Goal: Download file/media

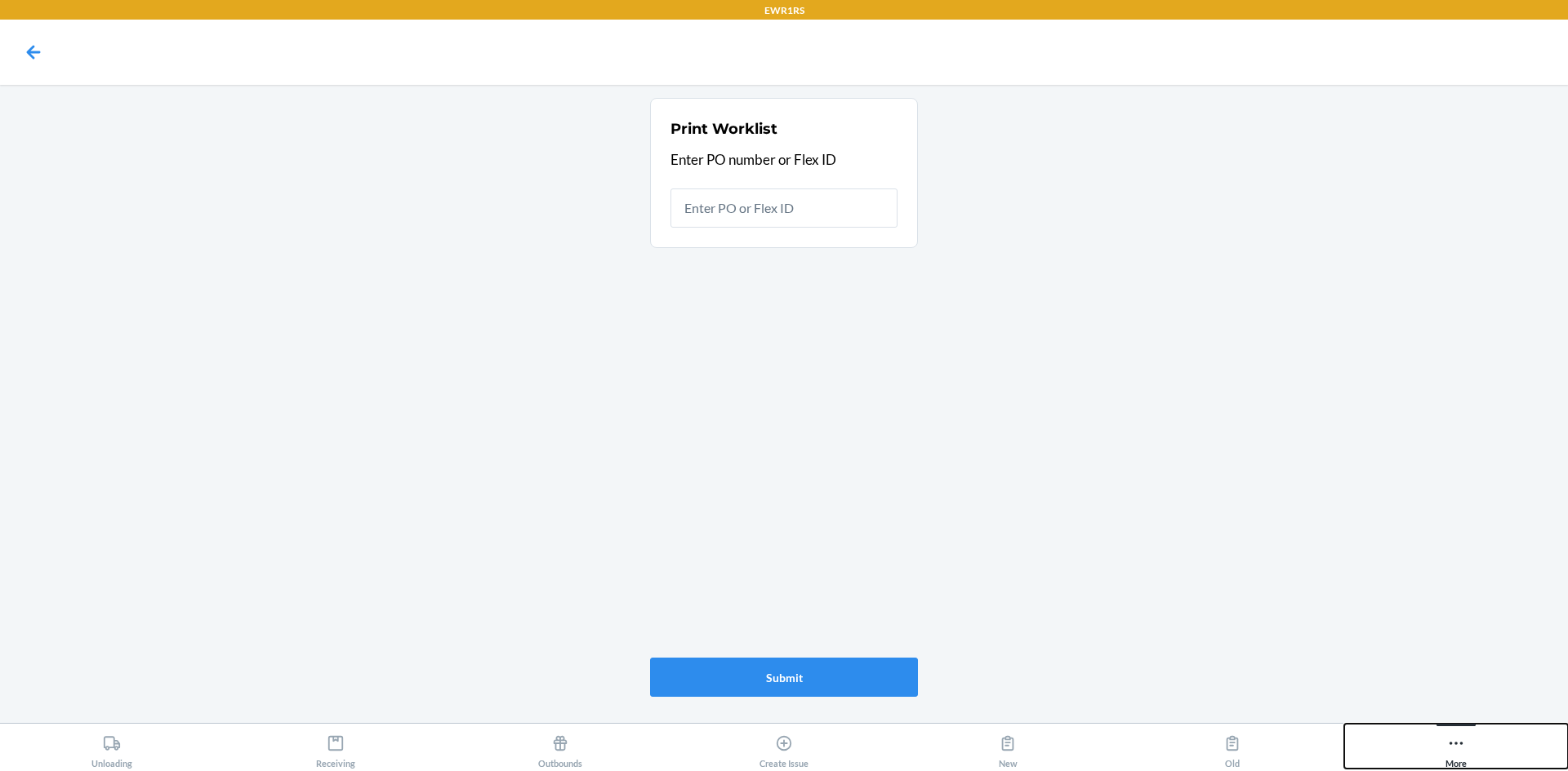
click at [1461, 751] on icon at bounding box center [1456, 743] width 18 height 18
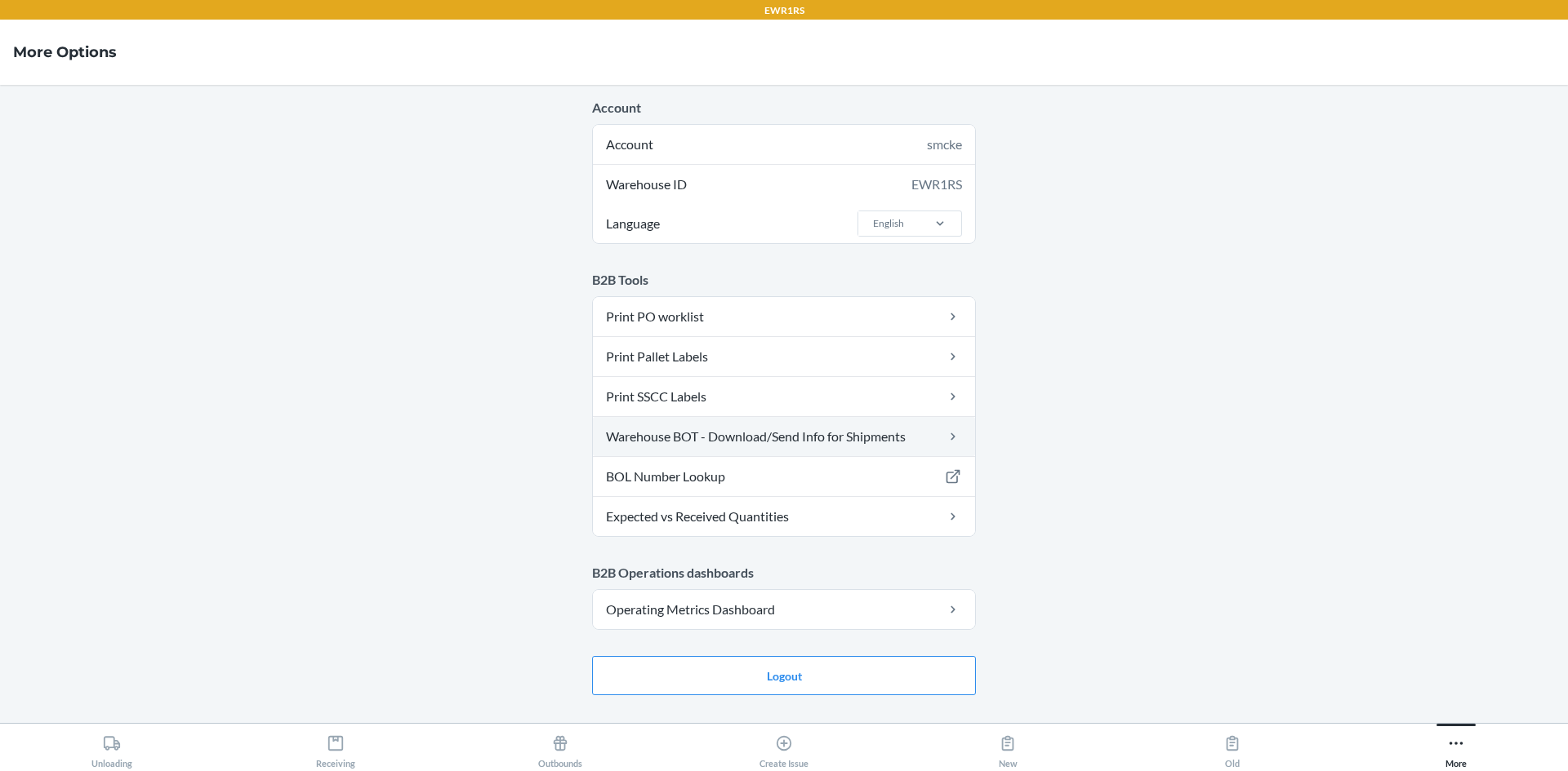
click at [744, 434] on link "Warehouse BOT - Download/Send Info for Shipments" at bounding box center [784, 437] width 382 height 39
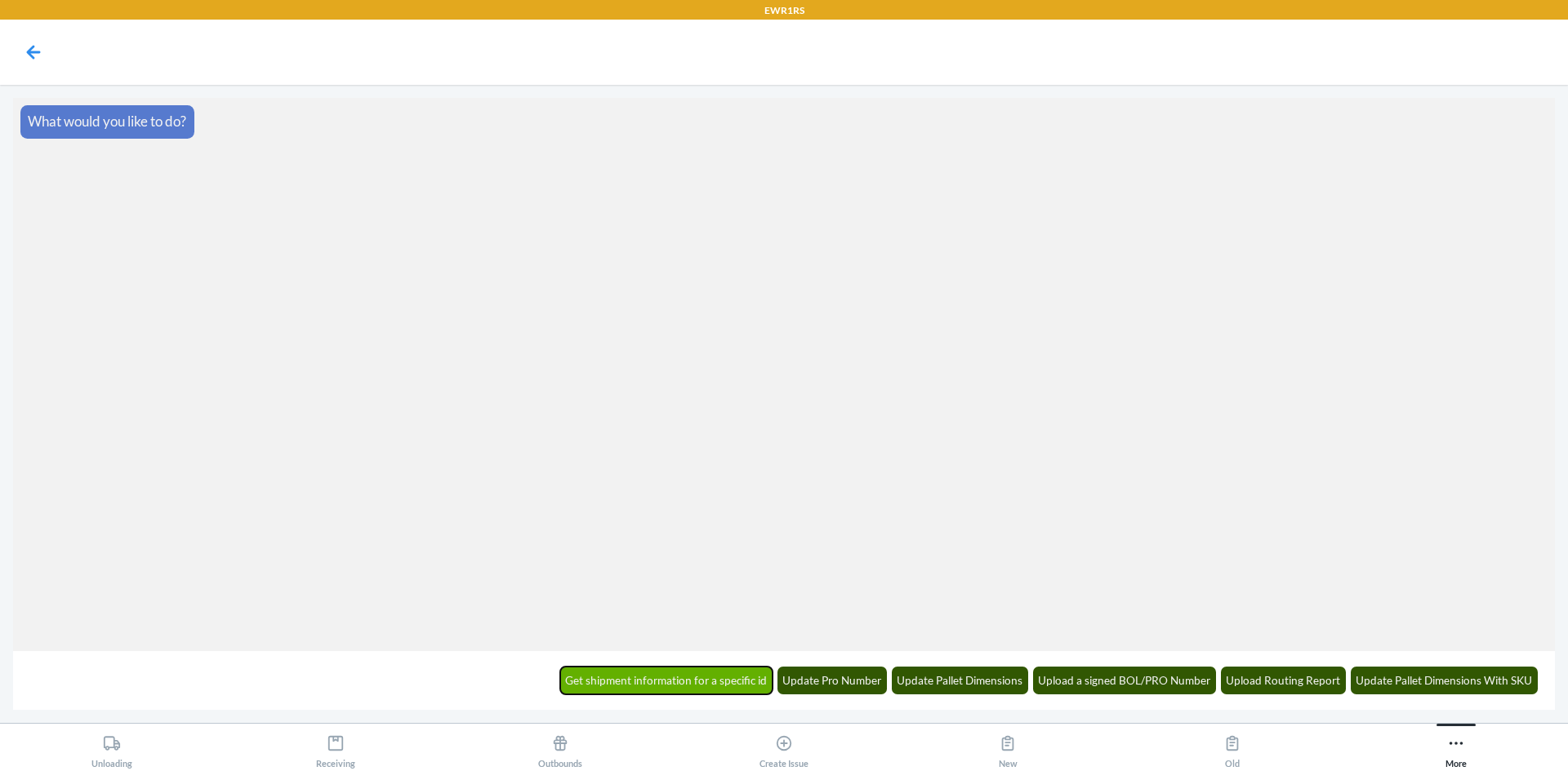
click at [635, 678] on button "Get shipment information for a specific id" at bounding box center [667, 680] width 213 height 28
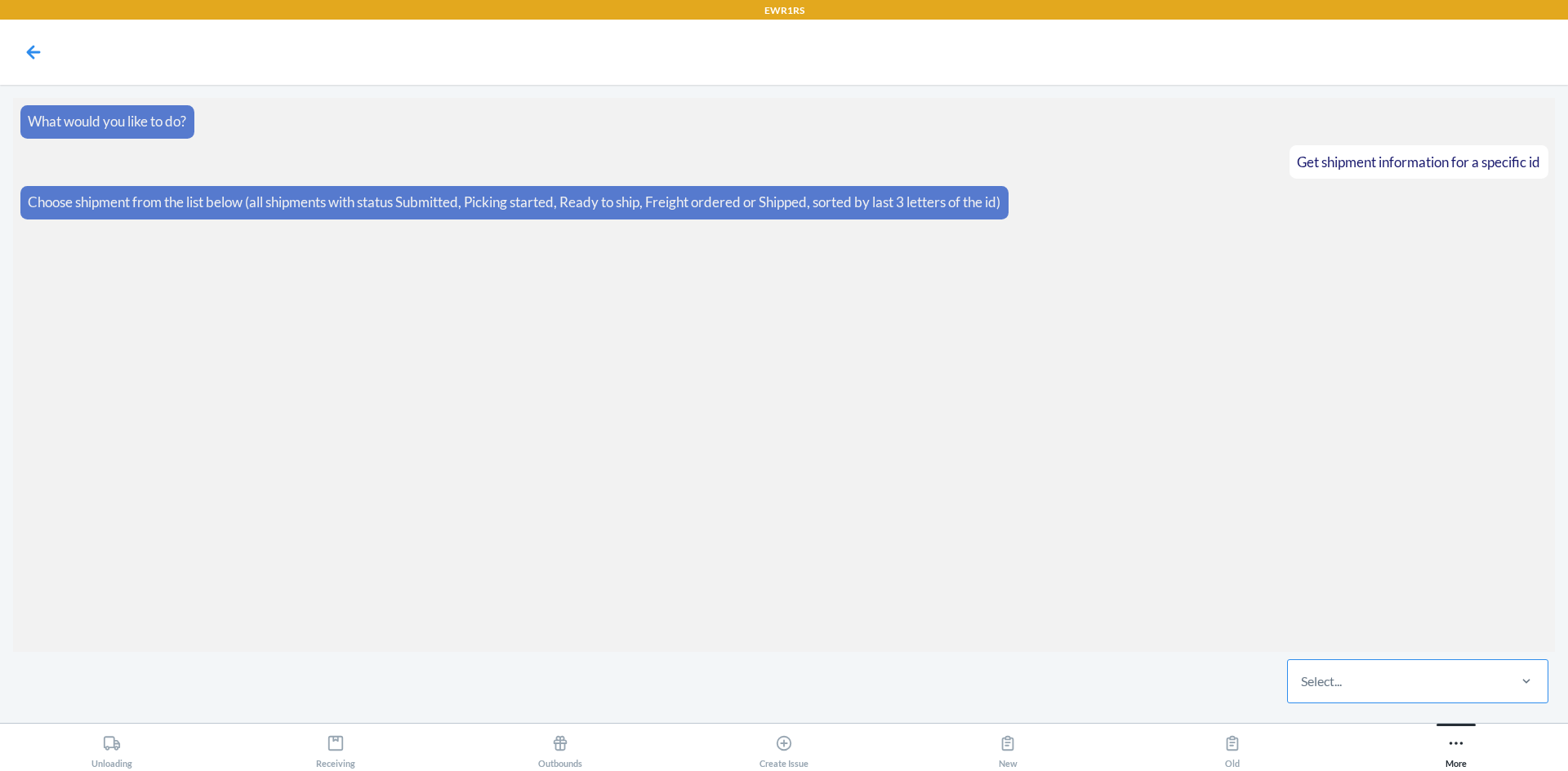
click at [1441, 680] on div "Select..." at bounding box center [1396, 681] width 217 height 43
click at [1303, 680] on input "Select..." at bounding box center [1302, 681] width 2 height 19
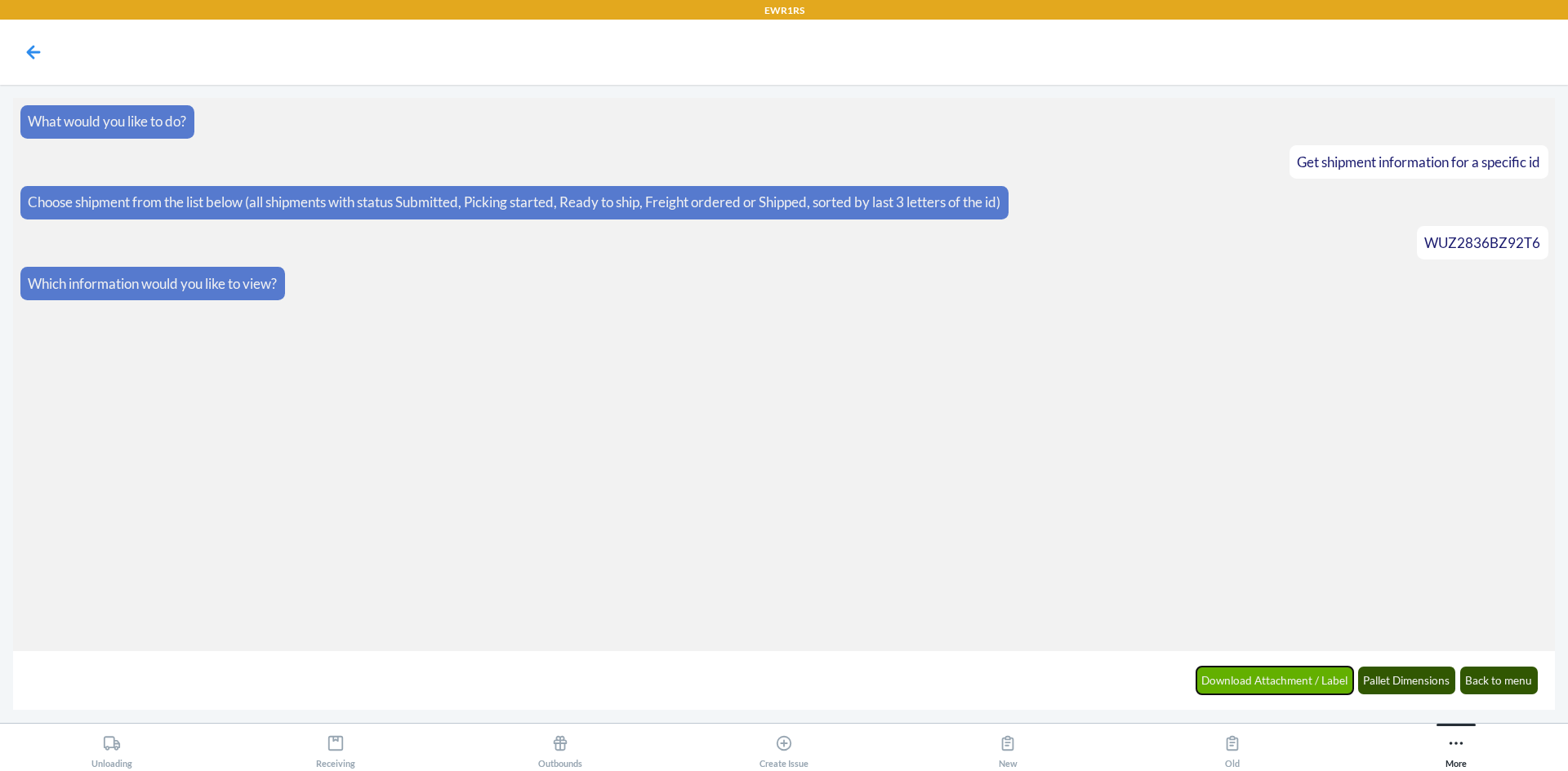
click at [1210, 679] on button "Download Attachment / Label" at bounding box center [1275, 680] width 158 height 28
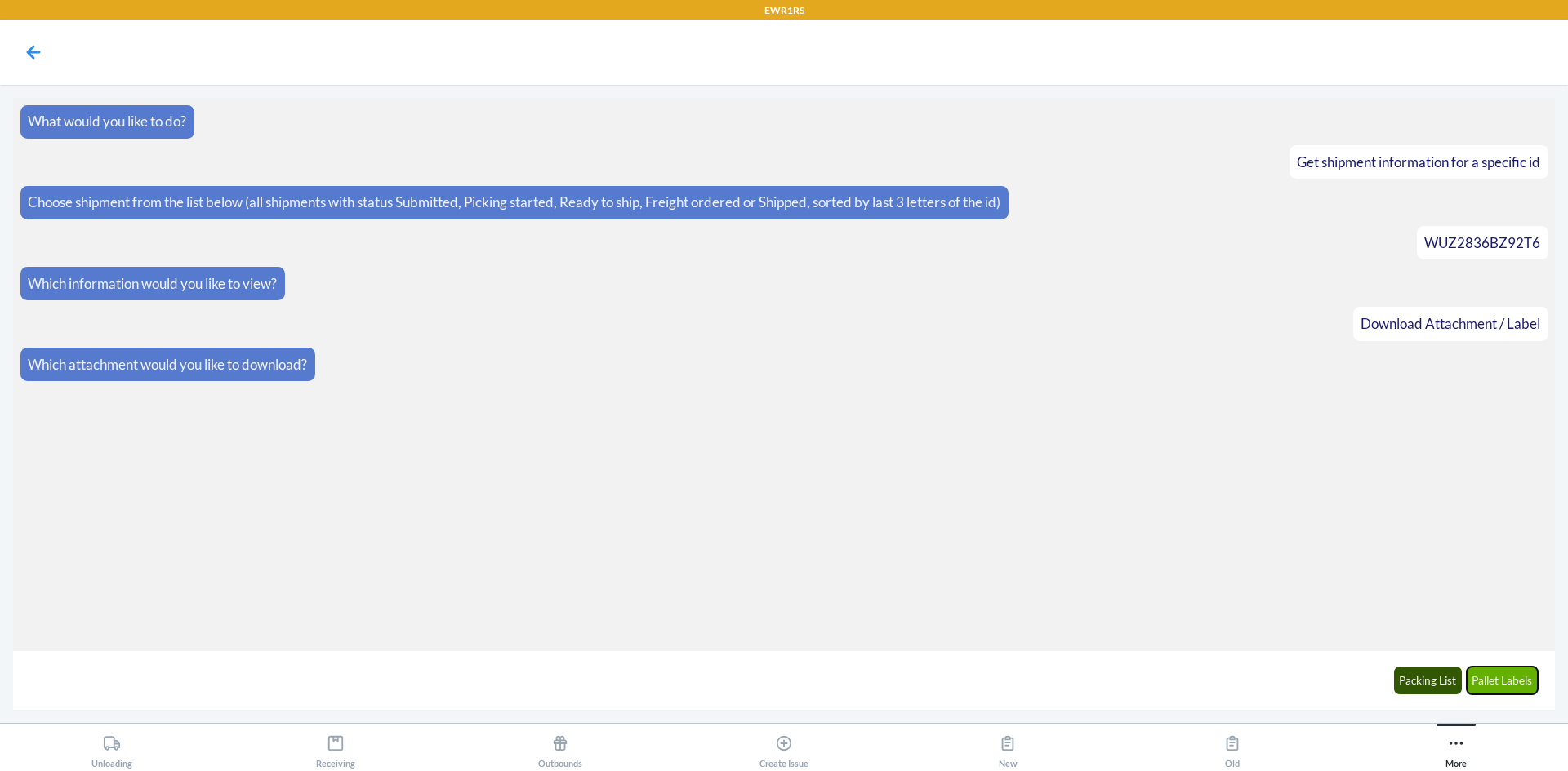
click at [1484, 683] on button "Pallet Labels" at bounding box center [1503, 680] width 72 height 28
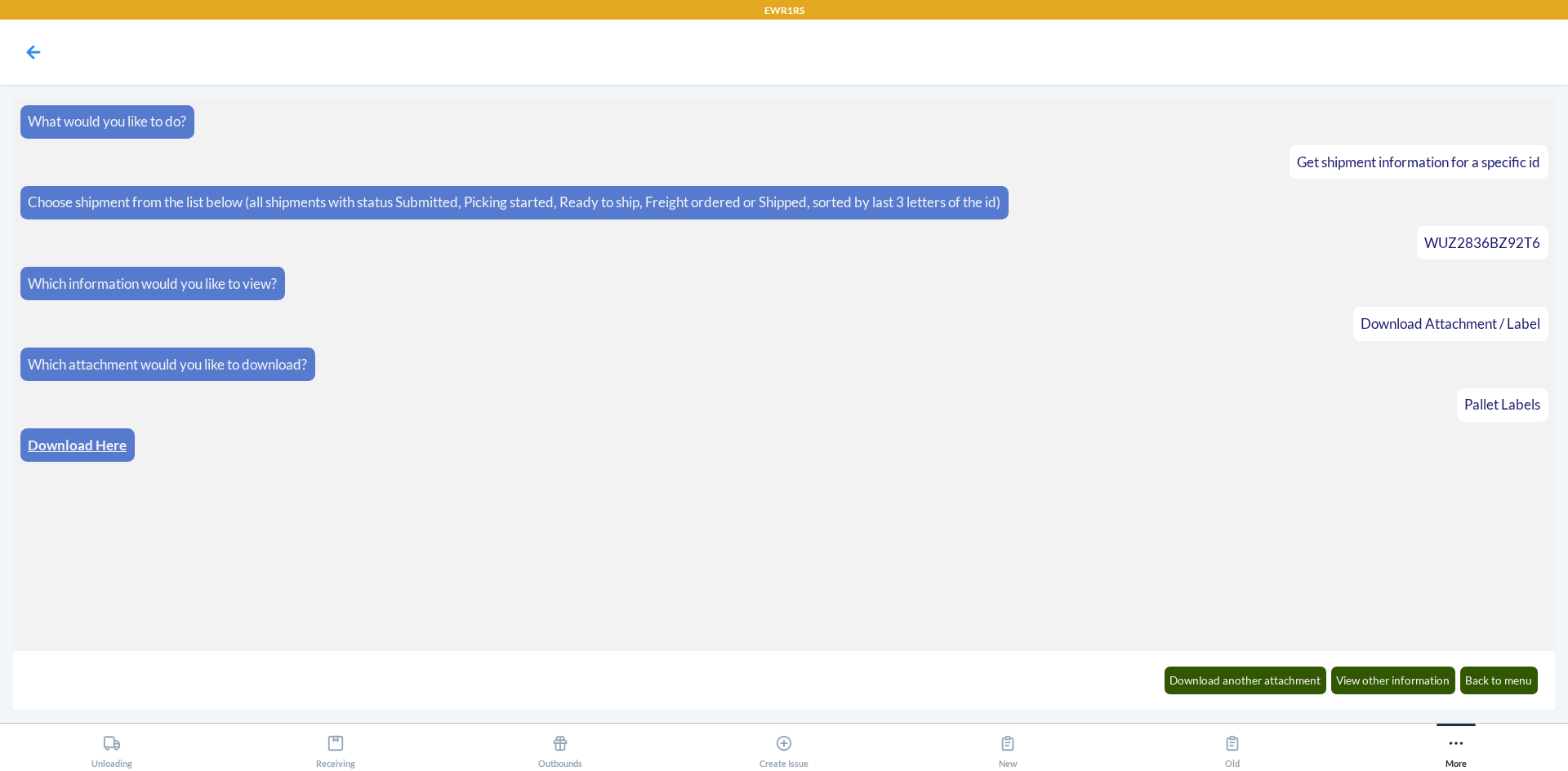
click at [100, 443] on link "Download Here" at bounding box center [77, 445] width 99 height 17
click at [1217, 675] on button "Download another attachment" at bounding box center [1246, 680] width 163 height 28
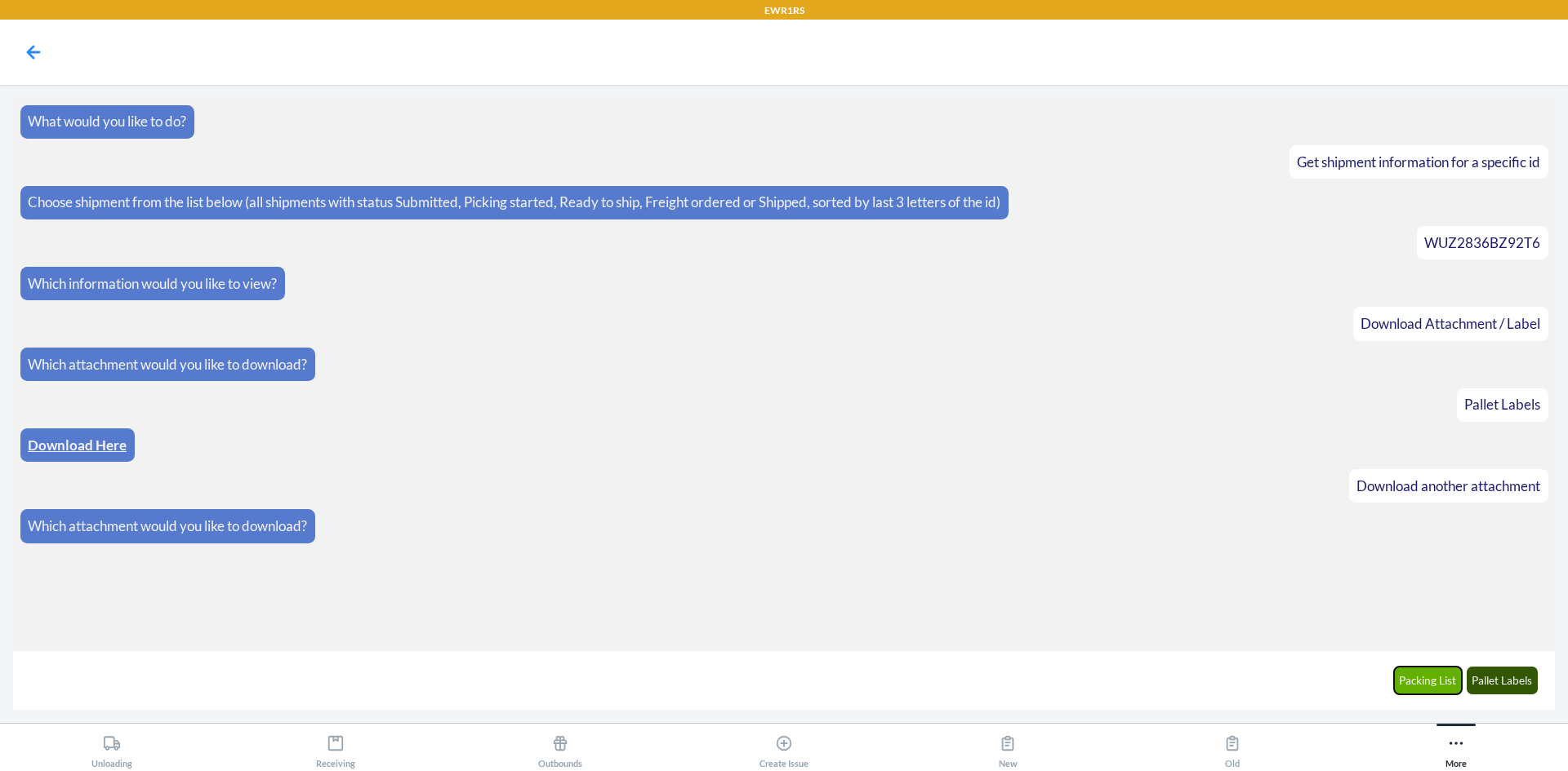
click at [1430, 680] on button "Packing List" at bounding box center [1429, 680] width 69 height 28
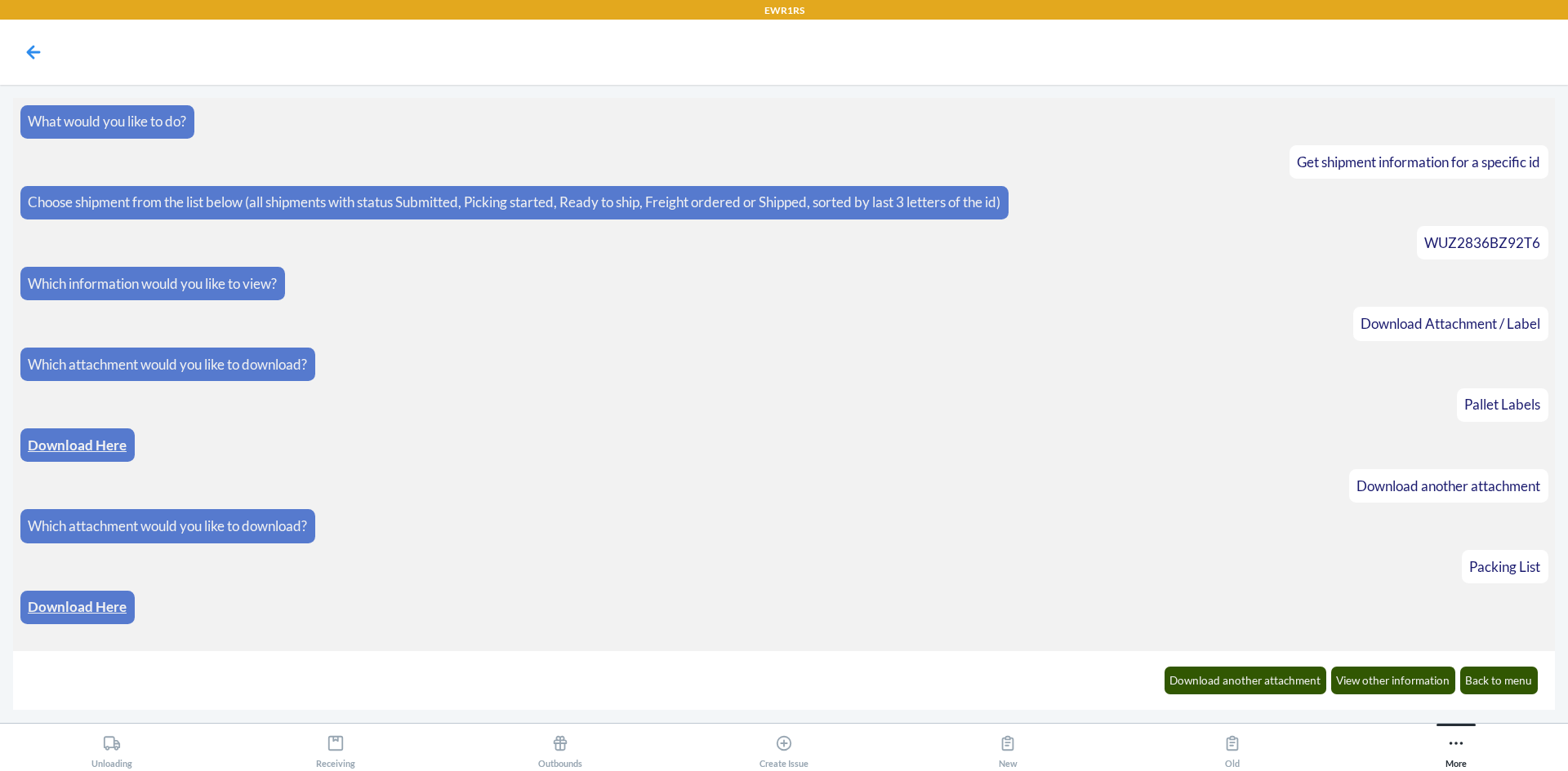
click at [69, 610] on link "Download Here" at bounding box center [77, 607] width 99 height 17
click at [1503, 681] on button "Back to menu" at bounding box center [1500, 680] width 79 height 28
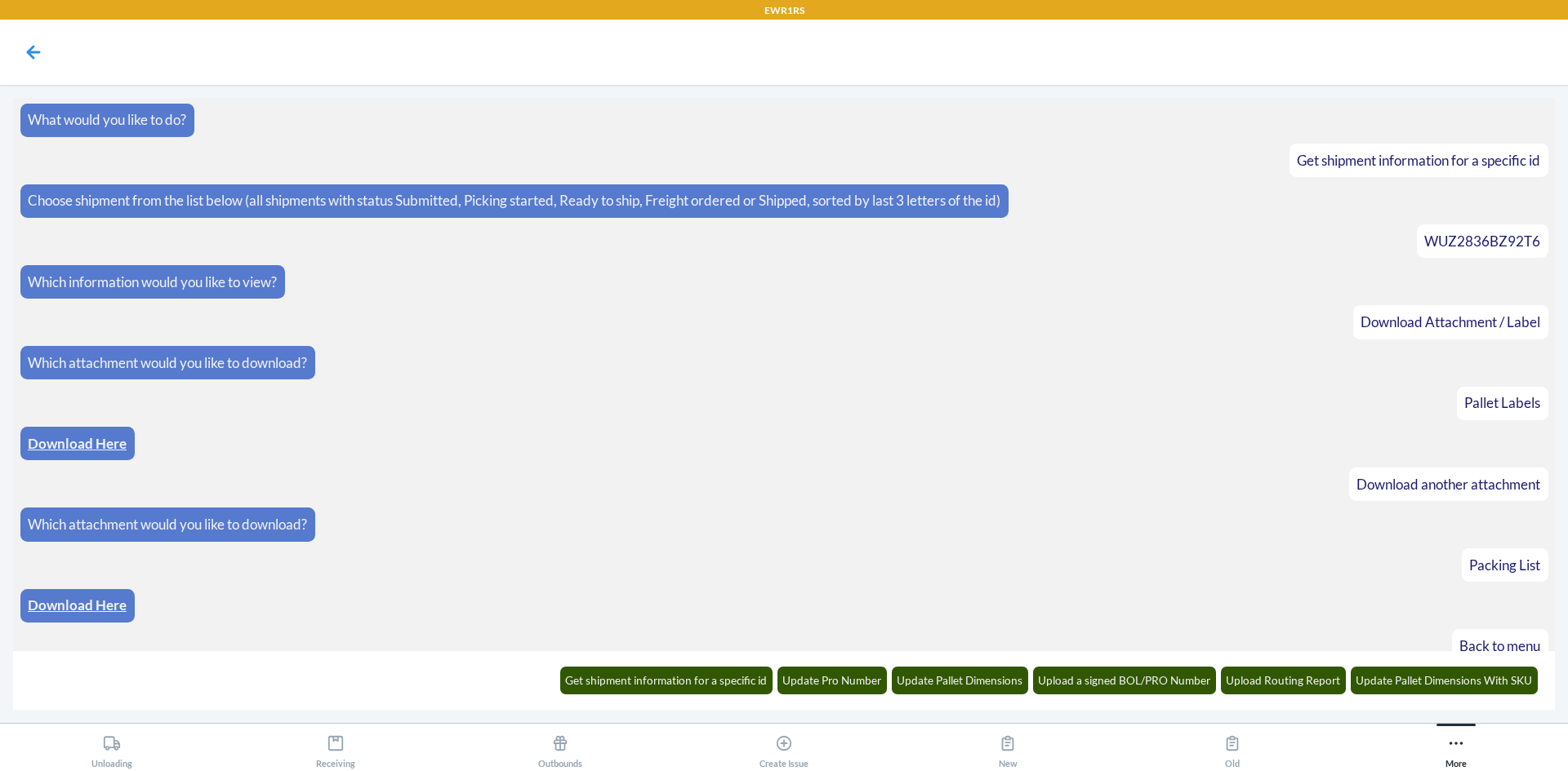
scroll to position [60, 0]
